Goal: Task Accomplishment & Management: Use online tool/utility

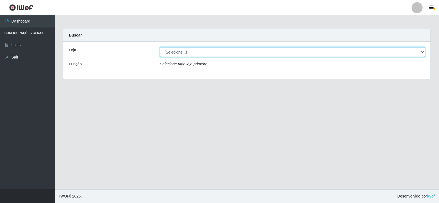
click at [226, 47] on select "[Selecione...] Rede Compras Supermercados - LOJA 2" at bounding box center [292, 52] width 265 height 10
select select "161"
click at [160, 47] on select "[Selecione...] Rede Compras Supermercados - LOJA 2" at bounding box center [292, 52] width 265 height 10
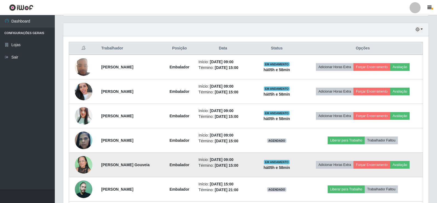
scroll to position [192, 0]
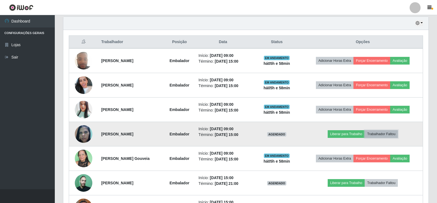
click at [389, 134] on button "Trabalhador Faltou" at bounding box center [381, 134] width 33 height 8
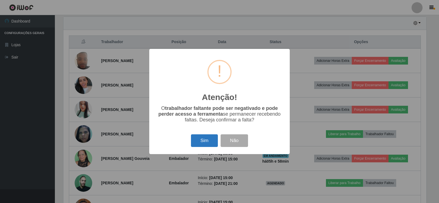
click at [203, 138] on button "Sim" at bounding box center [204, 140] width 27 height 13
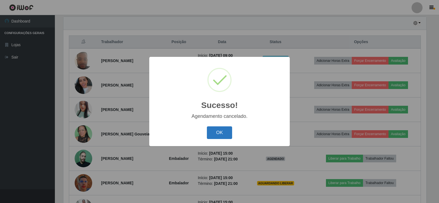
click at [226, 132] on button "OK" at bounding box center [219, 132] width 25 height 13
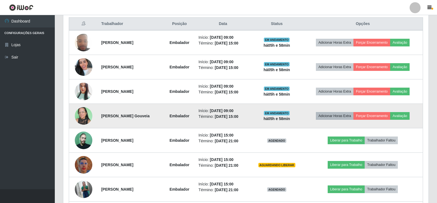
scroll to position [192, 0]
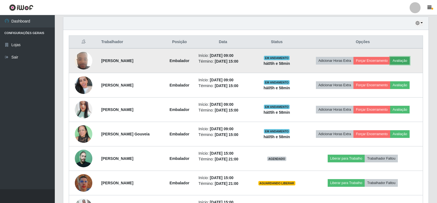
click at [406, 58] on button "Avaliação" at bounding box center [399, 61] width 19 height 8
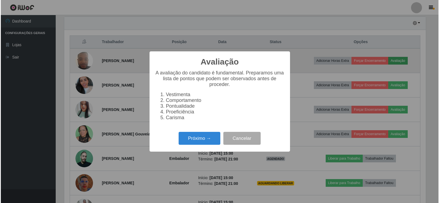
scroll to position [114, 363]
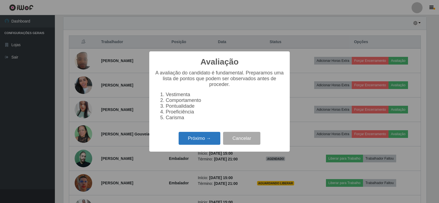
click at [210, 144] on button "Próximo →" at bounding box center [199, 138] width 42 height 13
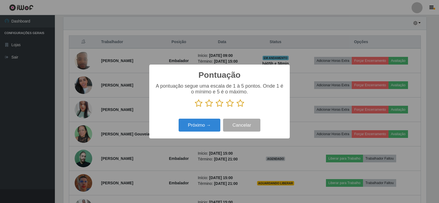
click at [240, 106] on icon at bounding box center [240, 103] width 8 height 8
click at [236, 107] on input "radio" at bounding box center [236, 107] width 0 height 0
click at [197, 127] on button "Próximo →" at bounding box center [199, 124] width 42 height 13
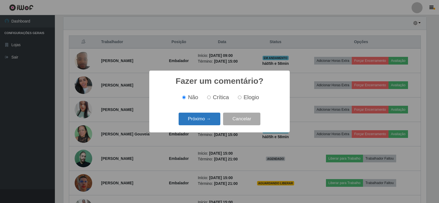
click at [207, 115] on button "Próximo →" at bounding box center [199, 118] width 42 height 13
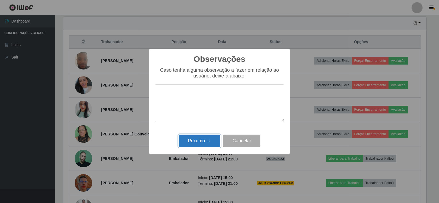
click at [206, 138] on button "Próximo →" at bounding box center [199, 140] width 42 height 13
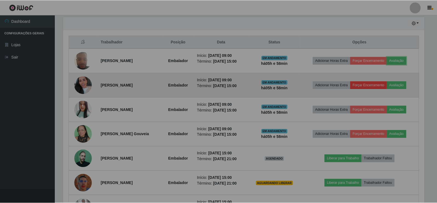
scroll to position [114, 365]
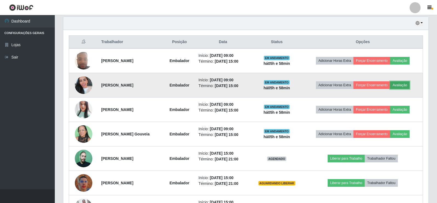
click at [402, 85] on button "Avaliação" at bounding box center [399, 85] width 19 height 8
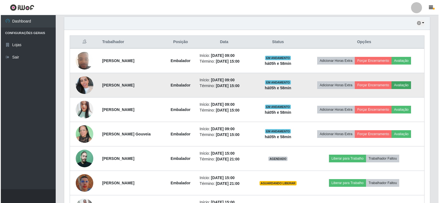
scroll to position [114, 363]
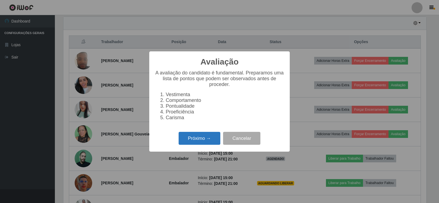
click at [210, 141] on button "Próximo →" at bounding box center [199, 138] width 42 height 13
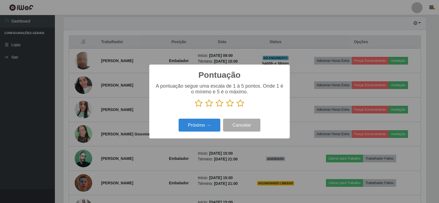
click at [240, 104] on icon at bounding box center [240, 103] width 8 height 8
click at [236, 107] on input "radio" at bounding box center [236, 107] width 0 height 0
click at [215, 123] on button "Próximo →" at bounding box center [199, 124] width 42 height 13
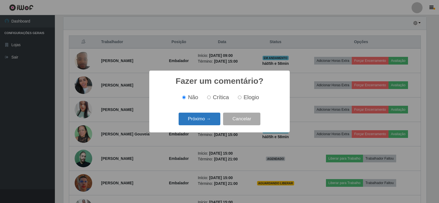
click at [209, 123] on button "Próximo →" at bounding box center [199, 118] width 42 height 13
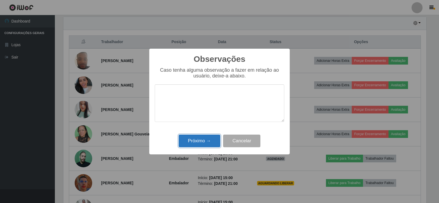
click at [214, 137] on button "Próximo →" at bounding box center [199, 140] width 42 height 13
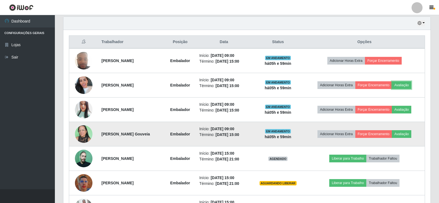
scroll to position [114, 365]
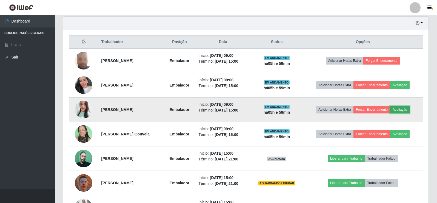
click at [401, 108] on button "Avaliação" at bounding box center [399, 110] width 19 height 8
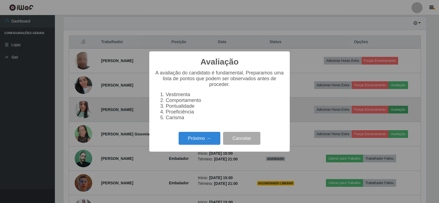
scroll to position [114, 363]
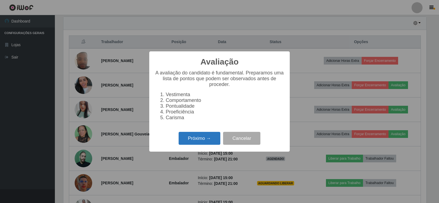
click at [214, 141] on button "Próximo →" at bounding box center [199, 138] width 42 height 13
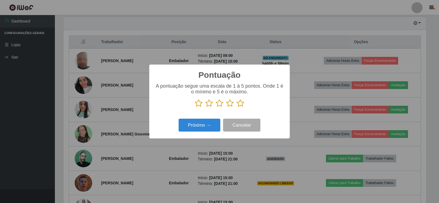
scroll to position [274070, 273821]
click at [239, 106] on icon at bounding box center [240, 103] width 8 height 8
click at [236, 107] on input "radio" at bounding box center [236, 107] width 0 height 0
click at [200, 128] on button "Próximo →" at bounding box center [199, 124] width 42 height 13
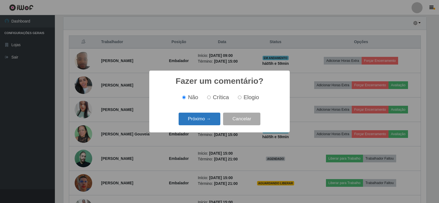
click at [199, 121] on button "Próximo →" at bounding box center [199, 118] width 42 height 13
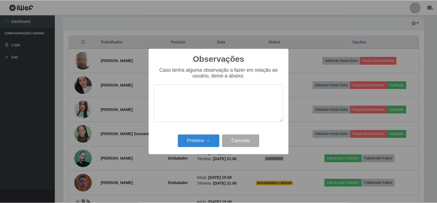
scroll to position [0, 0]
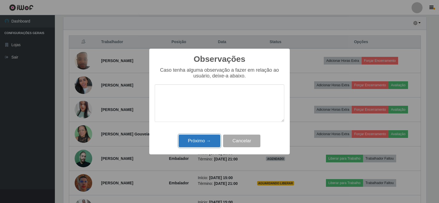
click at [210, 140] on button "Próximo →" at bounding box center [199, 140] width 42 height 13
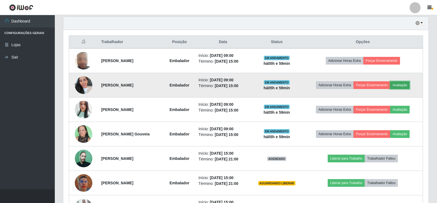
click at [403, 87] on button "Avaliação" at bounding box center [399, 85] width 19 height 8
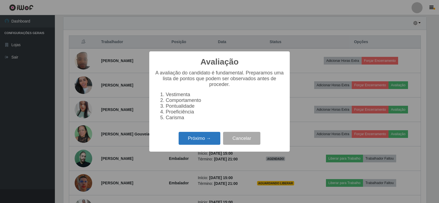
click at [199, 143] on button "Próximo →" at bounding box center [199, 138] width 42 height 13
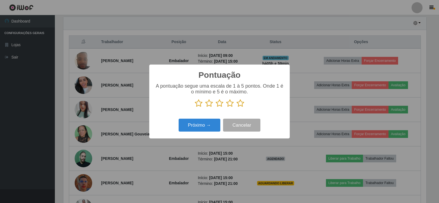
click at [241, 104] on icon at bounding box center [240, 103] width 8 height 8
click at [236, 107] on input "radio" at bounding box center [236, 107] width 0 height 0
click at [206, 121] on button "Próximo →" at bounding box center [199, 124] width 42 height 13
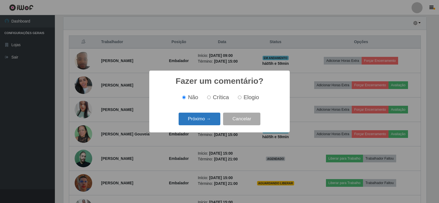
click at [207, 123] on button "Próximo →" at bounding box center [199, 118] width 42 height 13
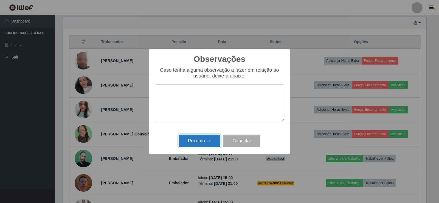
click at [203, 141] on button "Próximo →" at bounding box center [199, 140] width 42 height 13
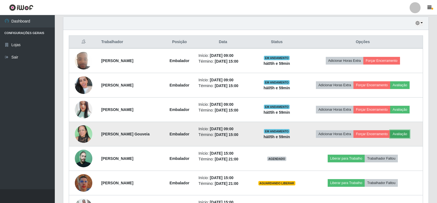
click at [410, 133] on button "Avaliação" at bounding box center [399, 134] width 19 height 8
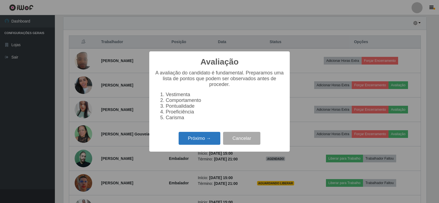
click at [197, 141] on button "Próximo →" at bounding box center [199, 138] width 42 height 13
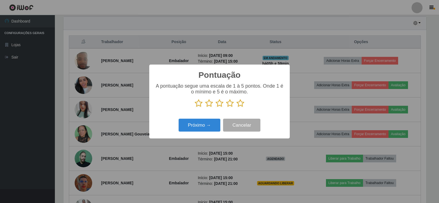
click at [237, 102] on icon at bounding box center [240, 103] width 8 height 8
click at [236, 107] on input "radio" at bounding box center [236, 107] width 0 height 0
click at [203, 130] on button "Próximo →" at bounding box center [199, 124] width 42 height 13
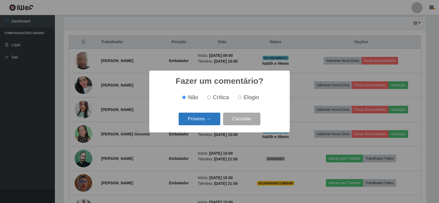
click at [202, 119] on button "Próximo →" at bounding box center [199, 118] width 42 height 13
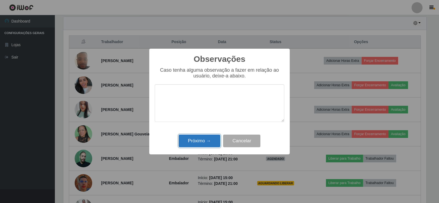
click at [198, 142] on button "Próximo →" at bounding box center [199, 140] width 42 height 13
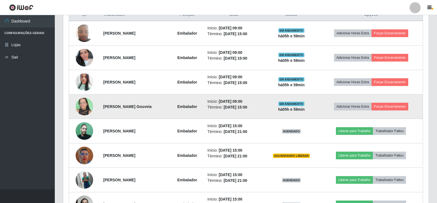
click at [80, 106] on img at bounding box center [85, 106] width 18 height 23
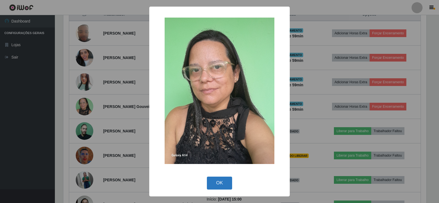
click at [223, 180] on button "OK" at bounding box center [219, 182] width 25 height 13
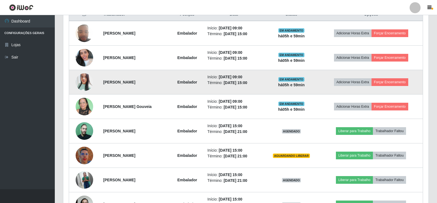
click at [85, 77] on img at bounding box center [85, 82] width 18 height 21
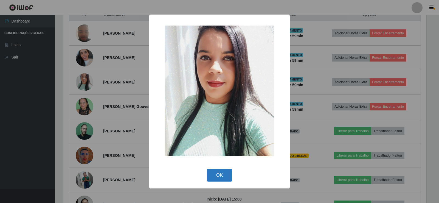
click at [220, 175] on button "OK" at bounding box center [219, 174] width 25 height 13
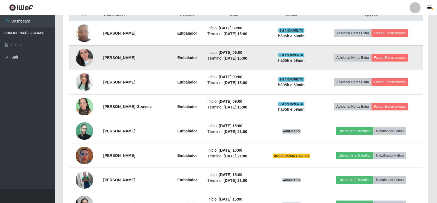
click at [85, 55] on img at bounding box center [85, 57] width 18 height 31
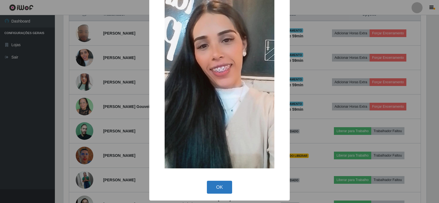
click at [222, 182] on button "OK" at bounding box center [219, 186] width 25 height 13
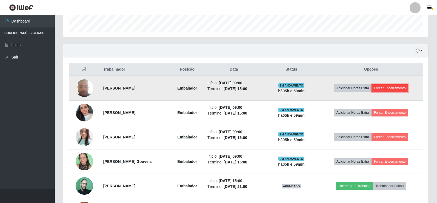
click at [400, 89] on button "Forçar Encerramento" at bounding box center [390, 88] width 37 height 8
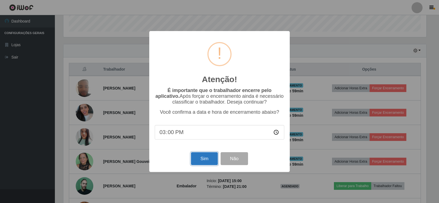
click at [202, 160] on button "Sim" at bounding box center [204, 158] width 27 height 13
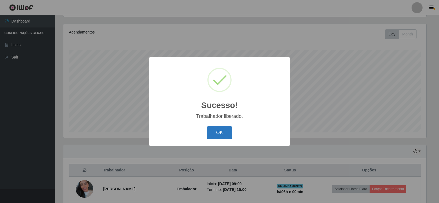
click at [226, 130] on button "OK" at bounding box center [219, 132] width 25 height 13
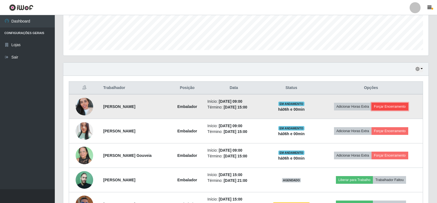
click at [401, 104] on button "Forçar Encerramento" at bounding box center [390, 107] width 37 height 8
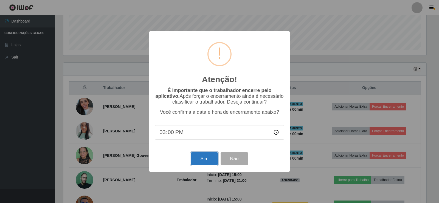
click at [205, 160] on button "Sim" at bounding box center [204, 158] width 27 height 13
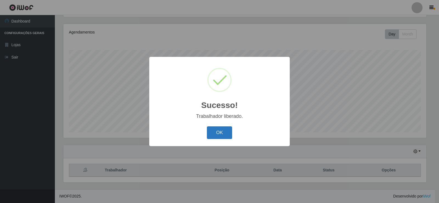
click at [226, 129] on button "OK" at bounding box center [219, 132] width 25 height 13
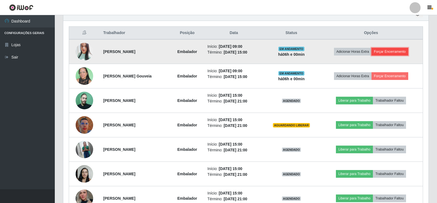
click at [398, 52] on button "Forçar Encerramento" at bounding box center [390, 52] width 37 height 8
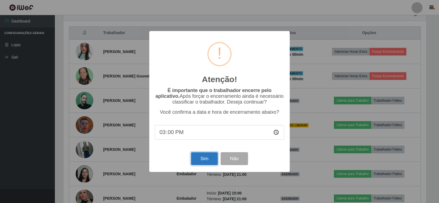
click at [205, 159] on button "Sim" at bounding box center [204, 158] width 27 height 13
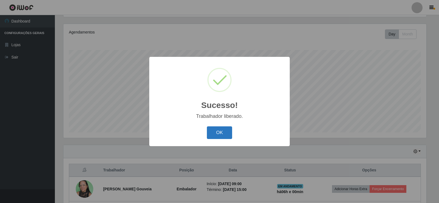
click at [220, 136] on button "OK" at bounding box center [219, 132] width 25 height 13
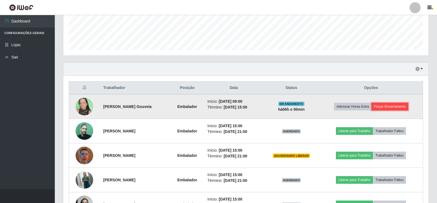
click at [393, 107] on button "Forçar Encerramento" at bounding box center [390, 107] width 37 height 8
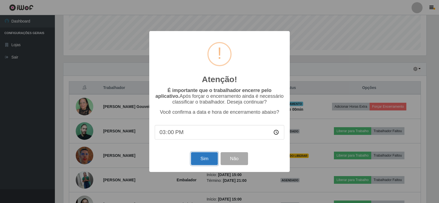
click at [206, 160] on button "Sim" at bounding box center [204, 158] width 27 height 13
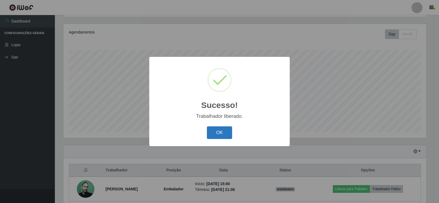
click at [221, 130] on button "OK" at bounding box center [219, 132] width 25 height 13
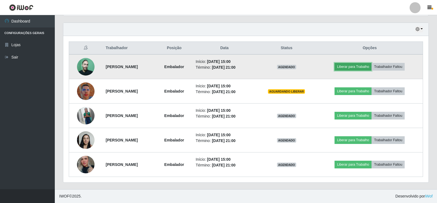
click at [359, 64] on button "Liberar para Trabalho" at bounding box center [353, 67] width 37 height 8
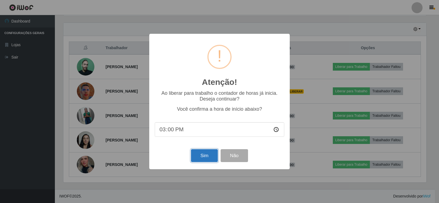
click at [204, 160] on button "Sim" at bounding box center [204, 155] width 27 height 13
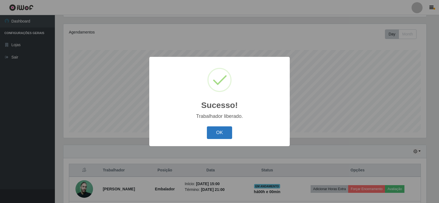
click at [220, 132] on button "OK" at bounding box center [219, 132] width 25 height 13
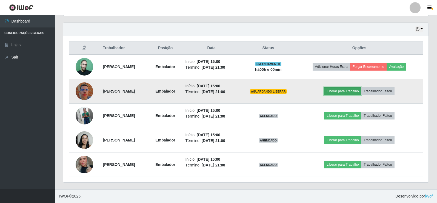
click at [344, 92] on button "Liberar para Trabalho" at bounding box center [342, 91] width 37 height 8
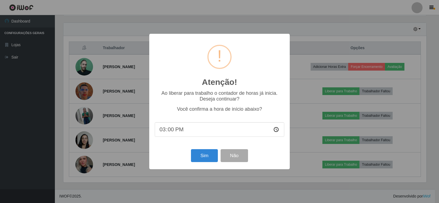
click at [191, 154] on div "Sim Não" at bounding box center [219, 156] width 129 height 16
click at [202, 157] on button "Sim" at bounding box center [204, 155] width 27 height 13
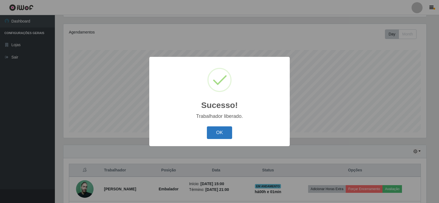
click at [214, 132] on button "OK" at bounding box center [219, 132] width 25 height 13
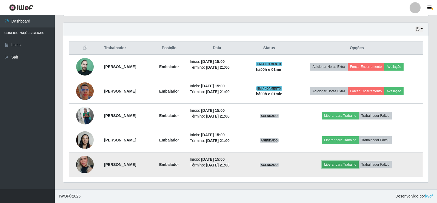
click at [349, 162] on button "Liberar para Trabalho" at bounding box center [340, 164] width 37 height 8
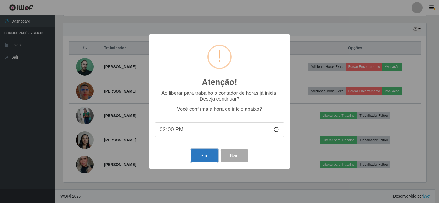
click at [212, 155] on button "Sim" at bounding box center [204, 155] width 27 height 13
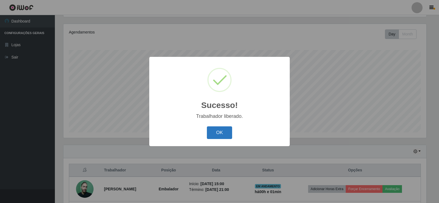
click at [217, 131] on button "OK" at bounding box center [219, 132] width 25 height 13
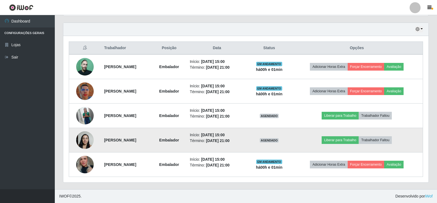
click at [82, 137] on img at bounding box center [85, 139] width 18 height 23
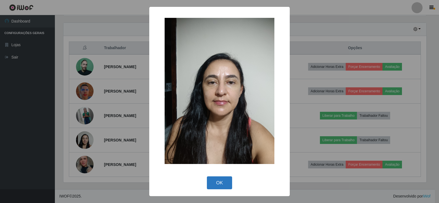
click at [222, 184] on button "OK" at bounding box center [219, 182] width 25 height 13
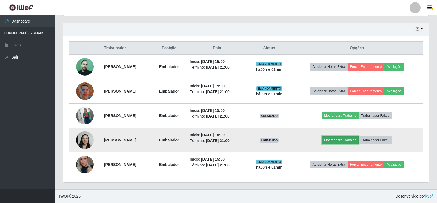
click at [357, 138] on button "Liberar para Trabalho" at bounding box center [340, 140] width 37 height 8
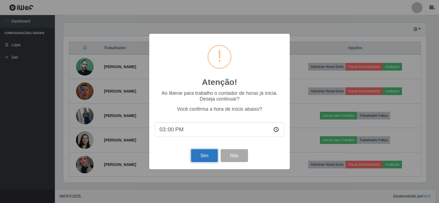
click at [206, 160] on button "Sim" at bounding box center [204, 155] width 27 height 13
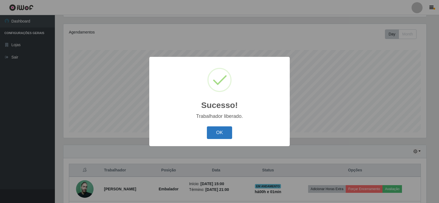
click at [222, 130] on button "OK" at bounding box center [219, 132] width 25 height 13
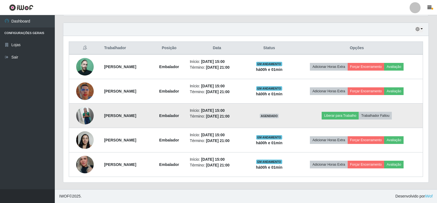
click at [76, 115] on img at bounding box center [85, 115] width 18 height 22
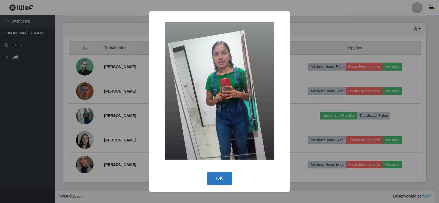
click at [222, 178] on button "OK" at bounding box center [219, 178] width 25 height 13
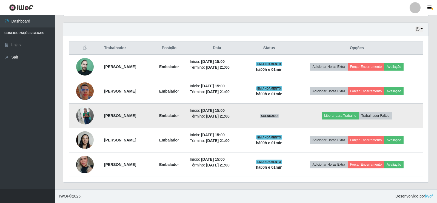
click at [81, 112] on img at bounding box center [85, 115] width 18 height 22
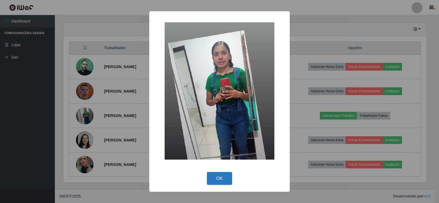
click at [215, 177] on button "OK" at bounding box center [219, 178] width 25 height 13
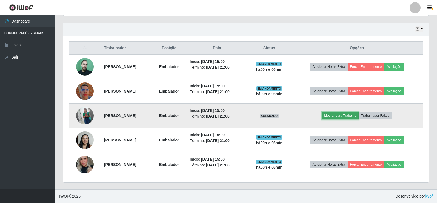
click at [344, 115] on button "Liberar para Trabalho" at bounding box center [340, 116] width 37 height 8
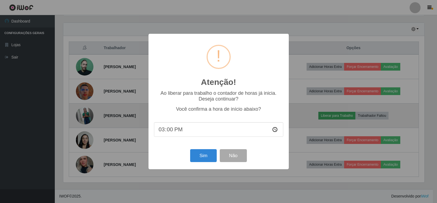
scroll to position [114, 363]
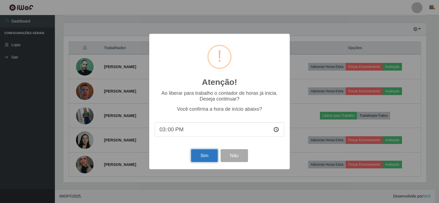
click at [202, 156] on button "Sim" at bounding box center [204, 155] width 27 height 13
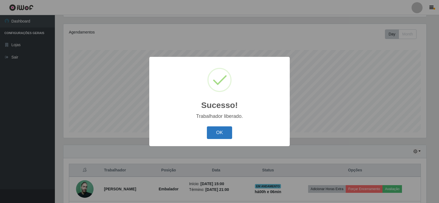
click at [225, 133] on button "OK" at bounding box center [219, 132] width 25 height 13
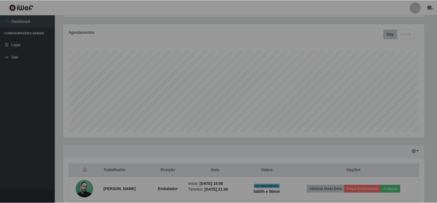
scroll to position [114, 365]
